Goal: Task Accomplishment & Management: Use online tool/utility

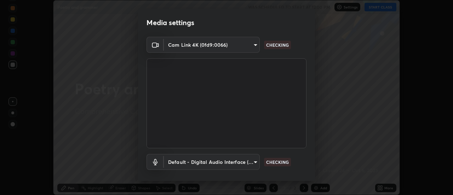
scroll to position [37, 0]
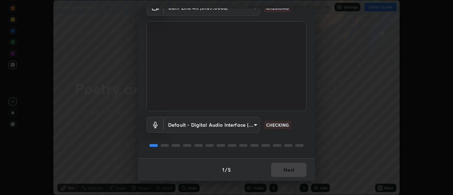
click at [295, 169] on div "1 / 5 Next" at bounding box center [226, 169] width 177 height 23
click at [294, 169] on div "1 / 5 Next" at bounding box center [226, 169] width 177 height 23
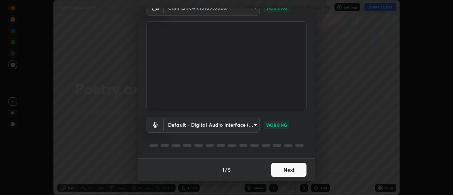
click at [291, 171] on button "Next" at bounding box center [288, 170] width 35 height 14
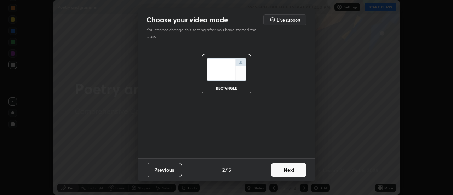
scroll to position [0, 0]
click at [291, 171] on button "Next" at bounding box center [288, 170] width 35 height 14
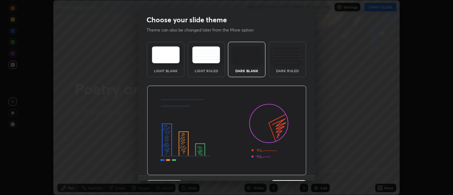
scroll to position [17, 0]
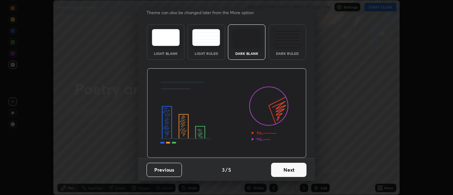
click at [288, 170] on button "Next" at bounding box center [288, 170] width 35 height 14
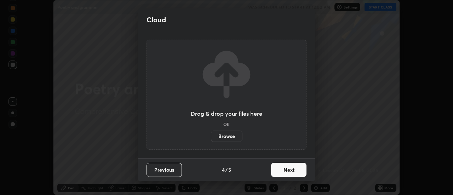
scroll to position [0, 0]
click at [287, 170] on button "Next" at bounding box center [288, 170] width 35 height 14
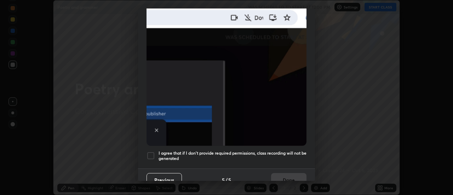
scroll to position [181, 0]
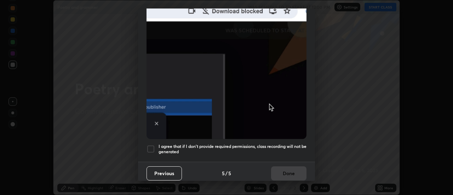
click at [289, 144] on h5 "I agree that if I don't provide required permissions, class recording will not …" at bounding box center [233, 149] width 148 height 11
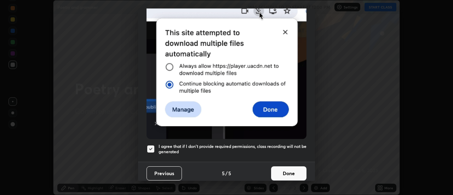
click at [286, 172] on button "Done" at bounding box center [288, 173] width 35 height 14
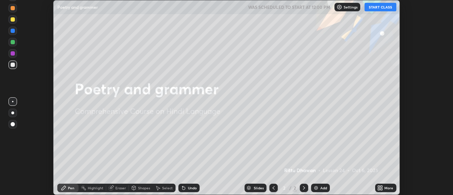
click at [381, 188] on icon at bounding box center [380, 188] width 6 height 6
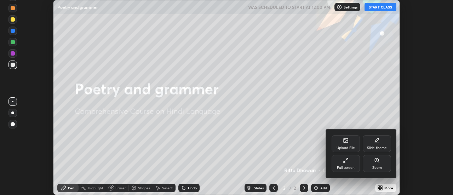
click at [374, 147] on div "Slide theme" at bounding box center [377, 148] width 20 height 4
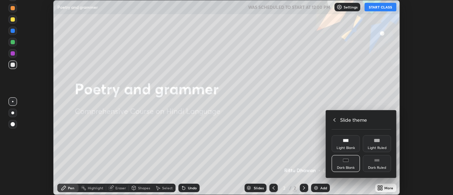
click at [376, 145] on div "Light Ruled" at bounding box center [377, 143] width 28 height 17
click at [317, 188] on div at bounding box center [226, 97] width 453 height 195
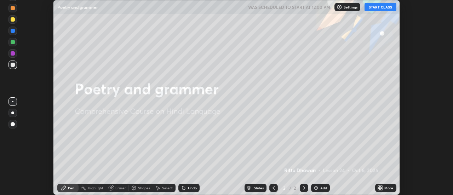
click at [318, 188] on div "Upload File Slide theme Full screen Zoom Slide theme Light Blank Light Ruled Da…" at bounding box center [226, 97] width 453 height 195
click at [321, 188] on div "Add" at bounding box center [323, 188] width 7 height 4
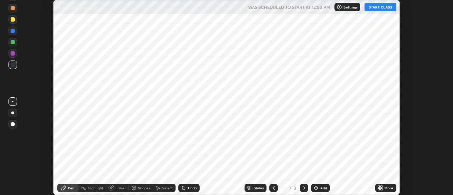
click at [374, 4] on button "START CLASS" at bounding box center [380, 7] width 32 height 8
